Goal: Transaction & Acquisition: Download file/media

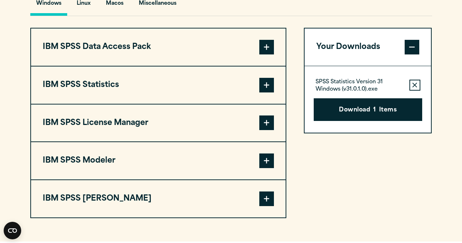
scroll to position [559, 0]
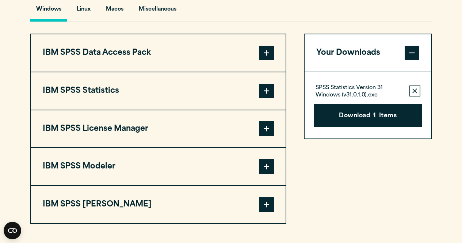
click at [221, 92] on button "IBM SPSS Statistics" at bounding box center [158, 90] width 255 height 37
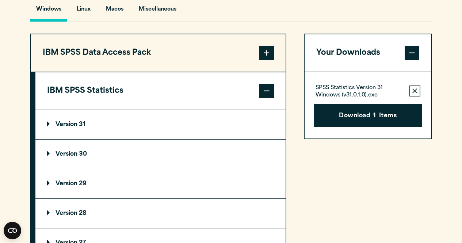
click at [190, 132] on summary "Version 31" at bounding box center [160, 124] width 250 height 29
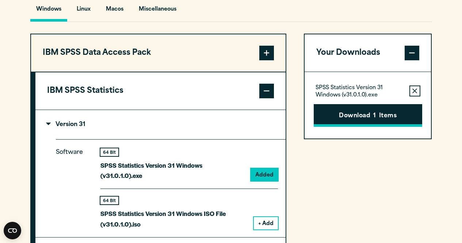
click at [364, 113] on button "Download 1 Items" at bounding box center [368, 115] width 109 height 23
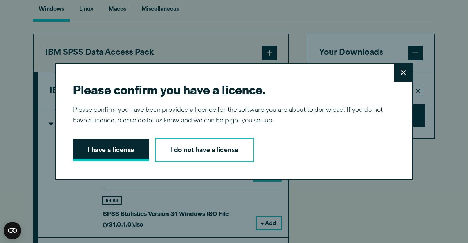
click at [124, 152] on button "I have a license" at bounding box center [111, 150] width 76 height 23
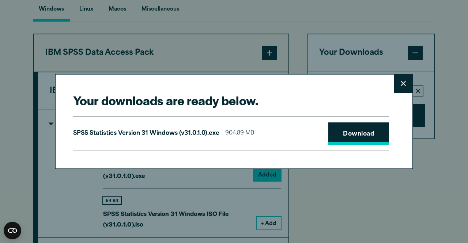
click at [333, 129] on link "Download" at bounding box center [358, 133] width 61 height 23
drag, startPoint x: 432, startPoint y: 0, endPoint x: 445, endPoint y: 126, distance: 126.7
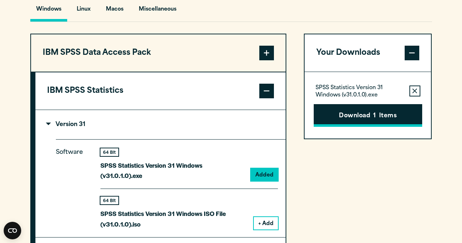
click at [348, 117] on button "Download 1 Items" at bounding box center [368, 115] width 109 height 23
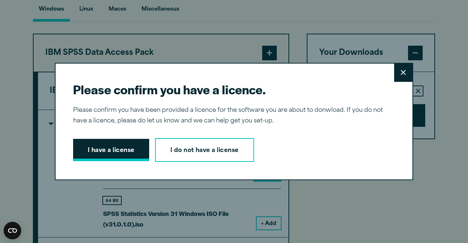
click at [122, 154] on button "I have a license" at bounding box center [111, 150] width 76 height 23
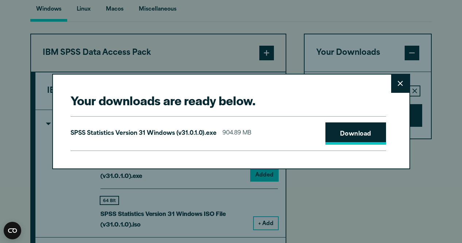
click at [336, 138] on link "Download" at bounding box center [356, 133] width 61 height 23
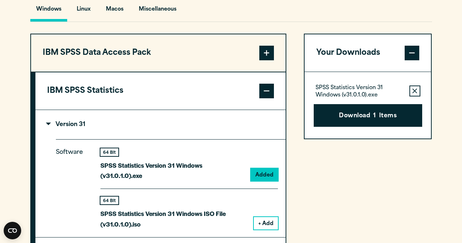
drag, startPoint x: 431, startPoint y: 117, endPoint x: 434, endPoint y: 135, distance: 18.6
click at [434, 135] on div "Your downloads are ready below. Close SPSS Statistics Version 31 Windows (v31.0…" at bounding box center [231, 121] width 462 height 243
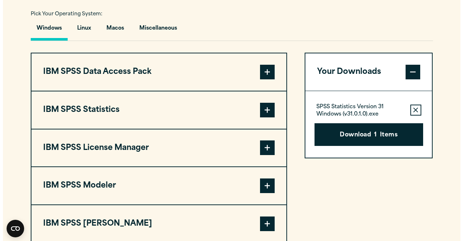
scroll to position [552, 0]
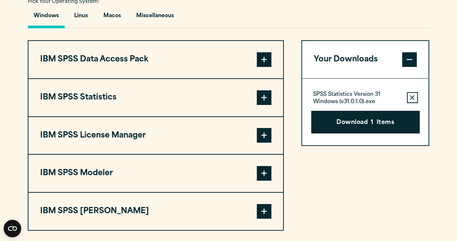
click at [268, 102] on span at bounding box center [264, 97] width 15 height 15
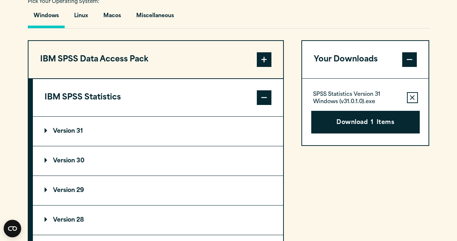
click at [151, 137] on summary "Version 31" at bounding box center [158, 131] width 250 height 29
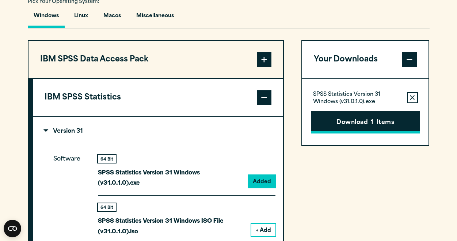
click at [370, 124] on button "Download 1 Items" at bounding box center [365, 122] width 109 height 23
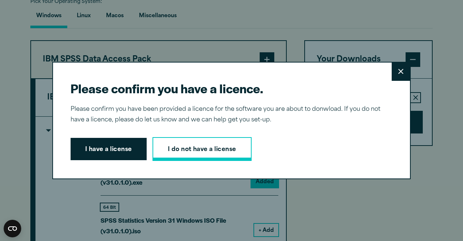
click at [165, 152] on link "I do not have a license" at bounding box center [201, 149] width 99 height 24
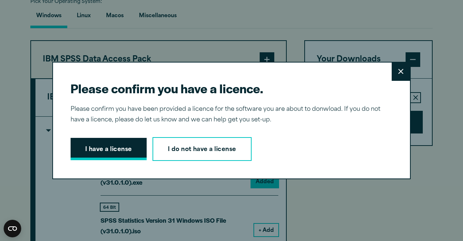
click at [99, 149] on button "I have a license" at bounding box center [109, 149] width 76 height 23
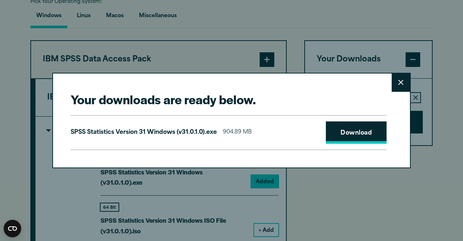
click at [332, 135] on link "Download" at bounding box center [356, 132] width 61 height 23
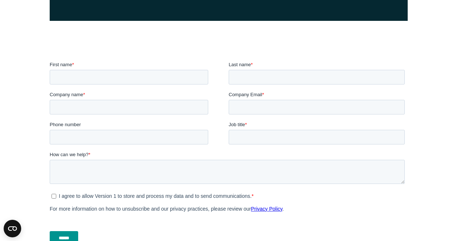
scroll to position [207, 0]
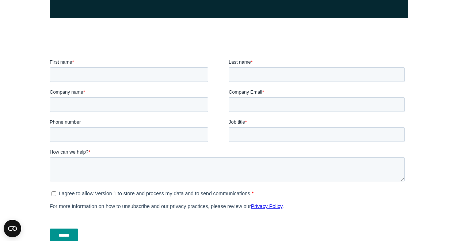
click at [457, 145] on article "No License Key We are dedicated to ensuring that you receive the greatest possi…" at bounding box center [228, 49] width 457 height 400
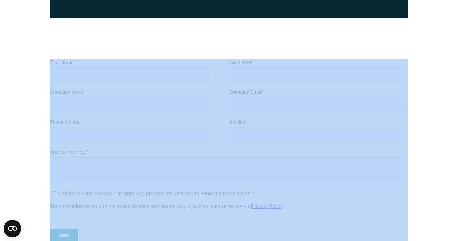
click at [457, 145] on article "No License Key We are dedicated to ensuring that you receive the greatest possi…" at bounding box center [228, 49] width 457 height 400
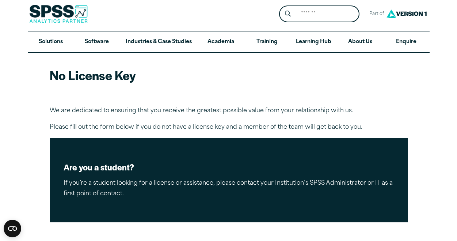
scroll to position [0, 0]
